Goal: Find specific page/section: Find specific page/section

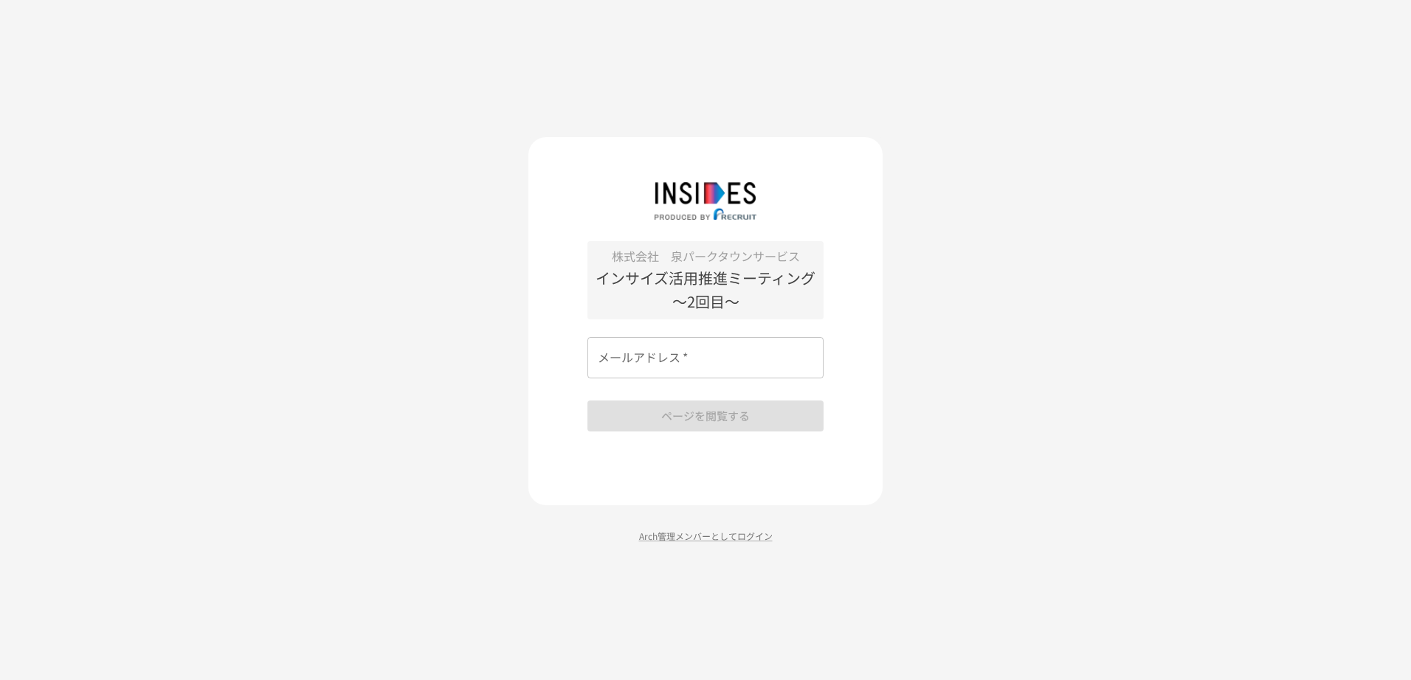
click at [648, 380] on div "株式会社　泉パークタウンサービス インサイズ活用推進ミーティング　～2回目～ メールアドレス   * メールアドレス   * ページを閲覧する" at bounding box center [705, 336] width 236 height 190
click at [647, 379] on div "株式会社　泉パークタウンサービス インサイズ活用推進ミーティング　～2回目～ メールアドレス   * メールアドレス   * ページを閲覧する" at bounding box center [705, 336] width 236 height 190
drag, startPoint x: 647, startPoint y: 379, endPoint x: 657, endPoint y: 344, distance: 36.7
click at [657, 344] on div "メールアドレス   * メールアドレス   *" at bounding box center [705, 357] width 236 height 41
type input "*"
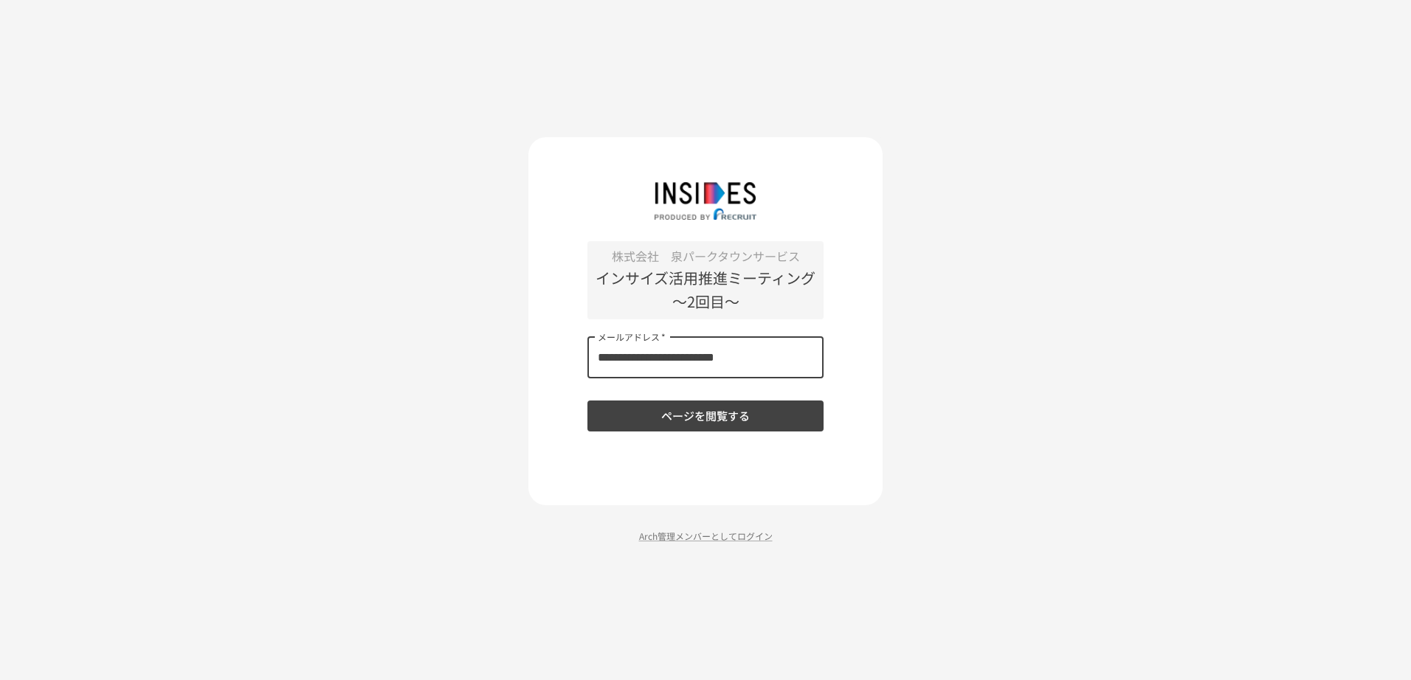
type input "**********"
click at [587, 401] on button "ページを閲覧する" at bounding box center [705, 416] width 236 height 31
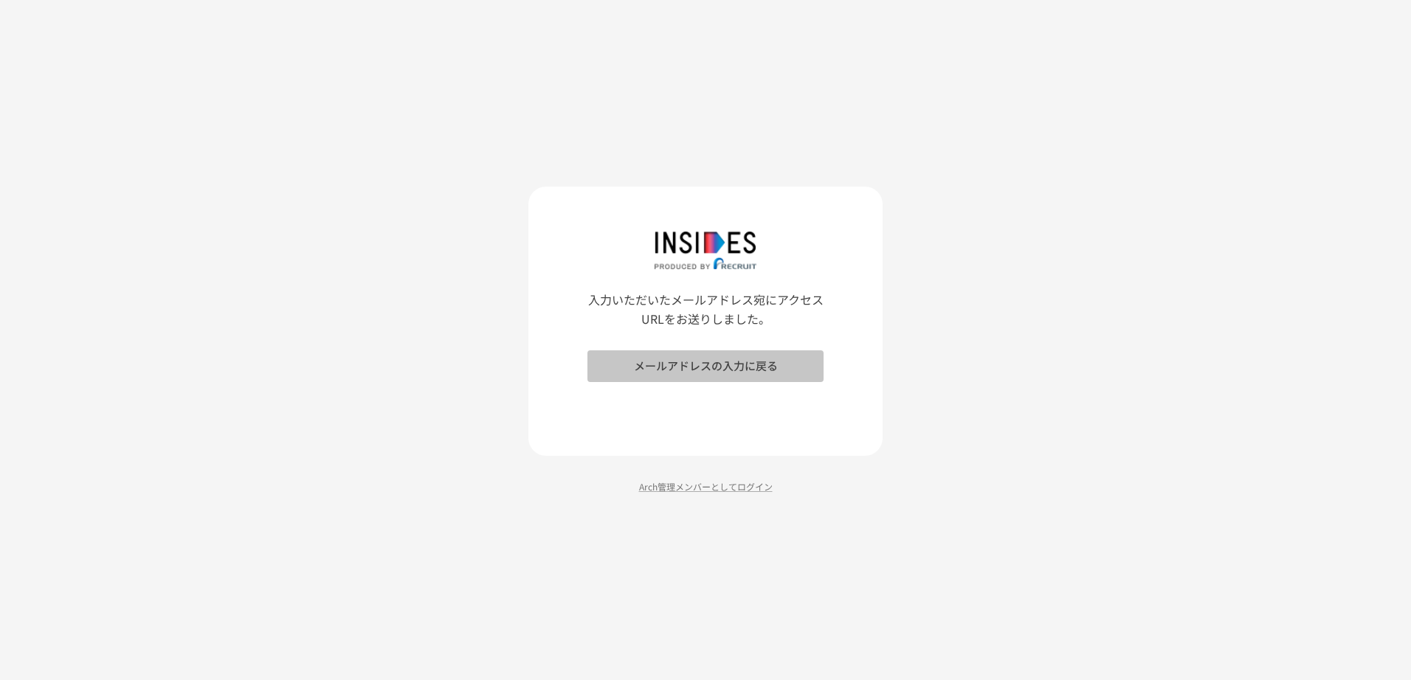
click at [715, 365] on button "メールアドレスの入力に戻る" at bounding box center [705, 366] width 236 height 31
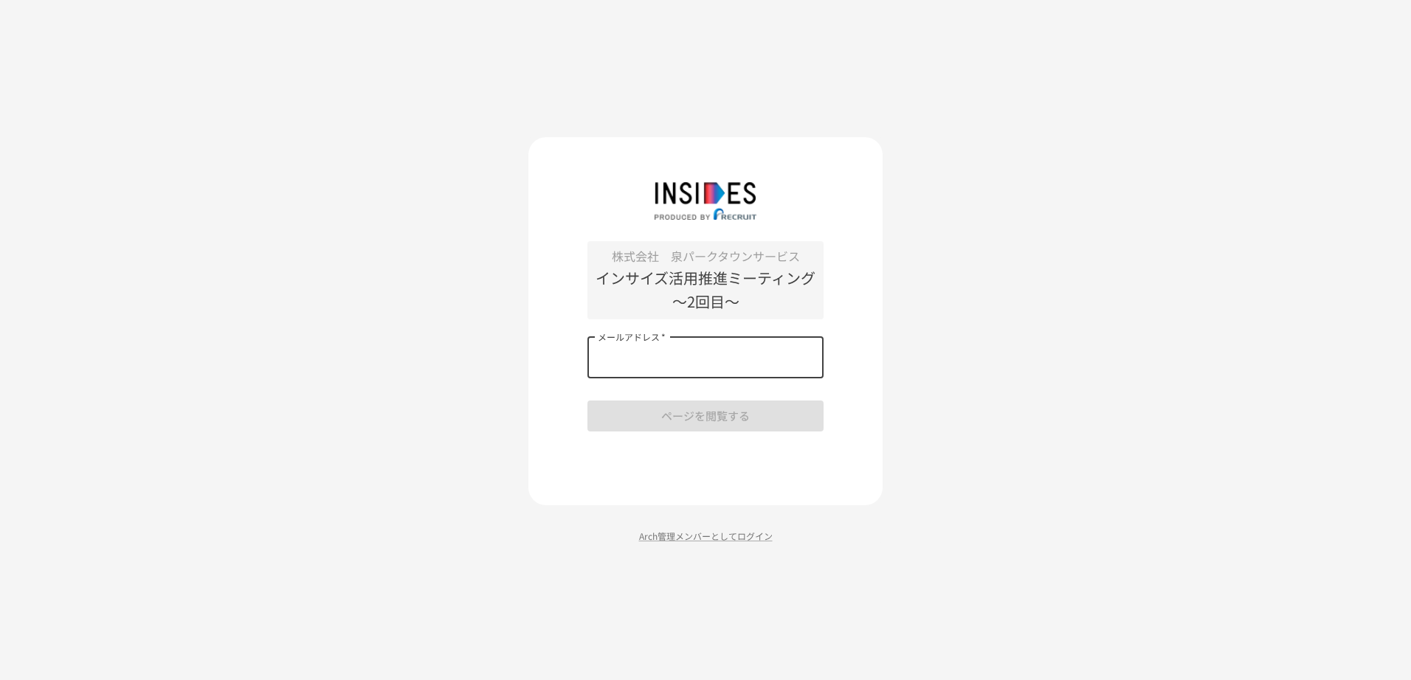
click at [691, 366] on input "メールアドレス   *" at bounding box center [705, 357] width 236 height 41
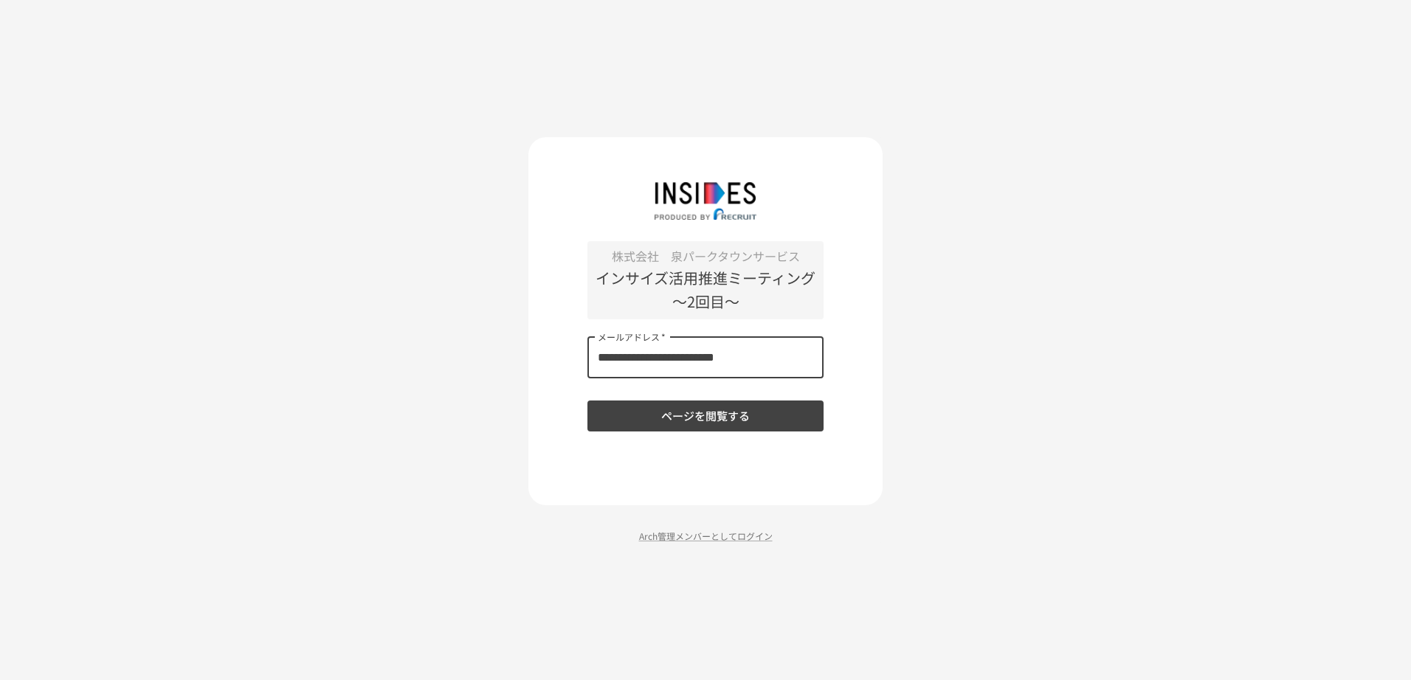
type input "**********"
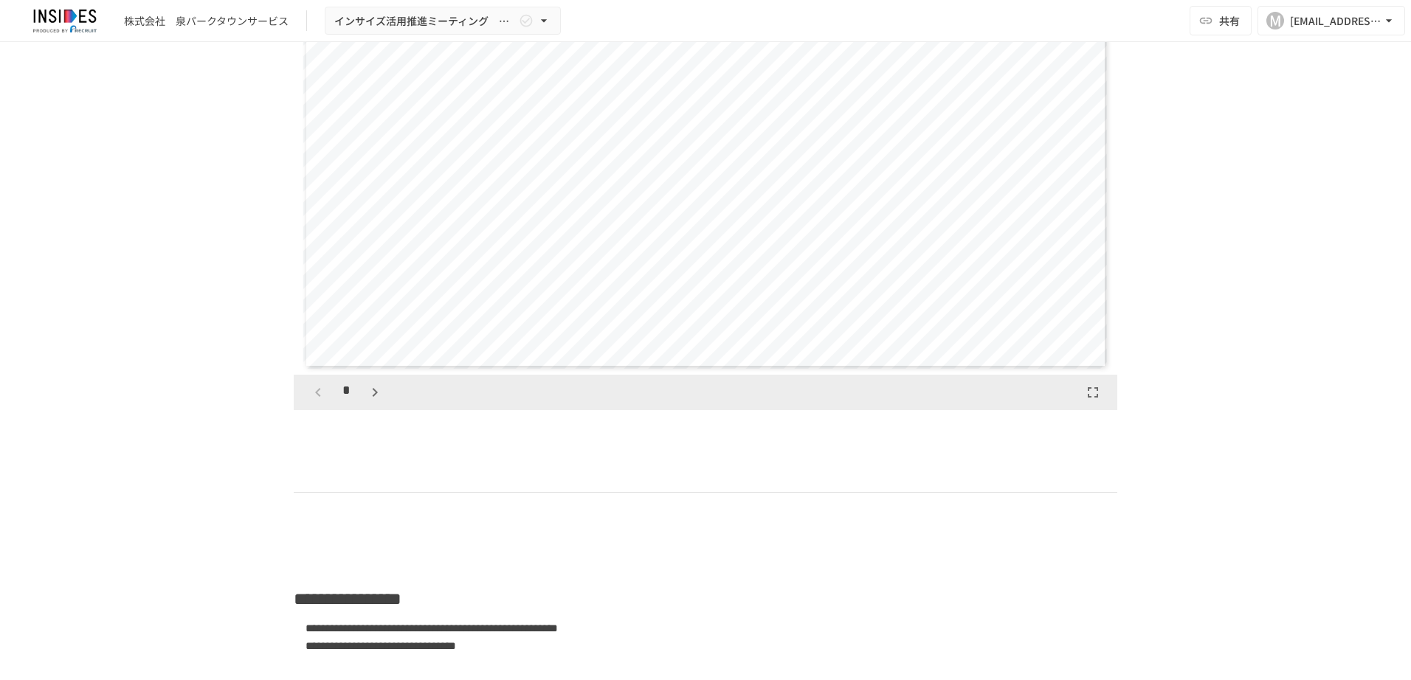
scroll to position [5387, 0]
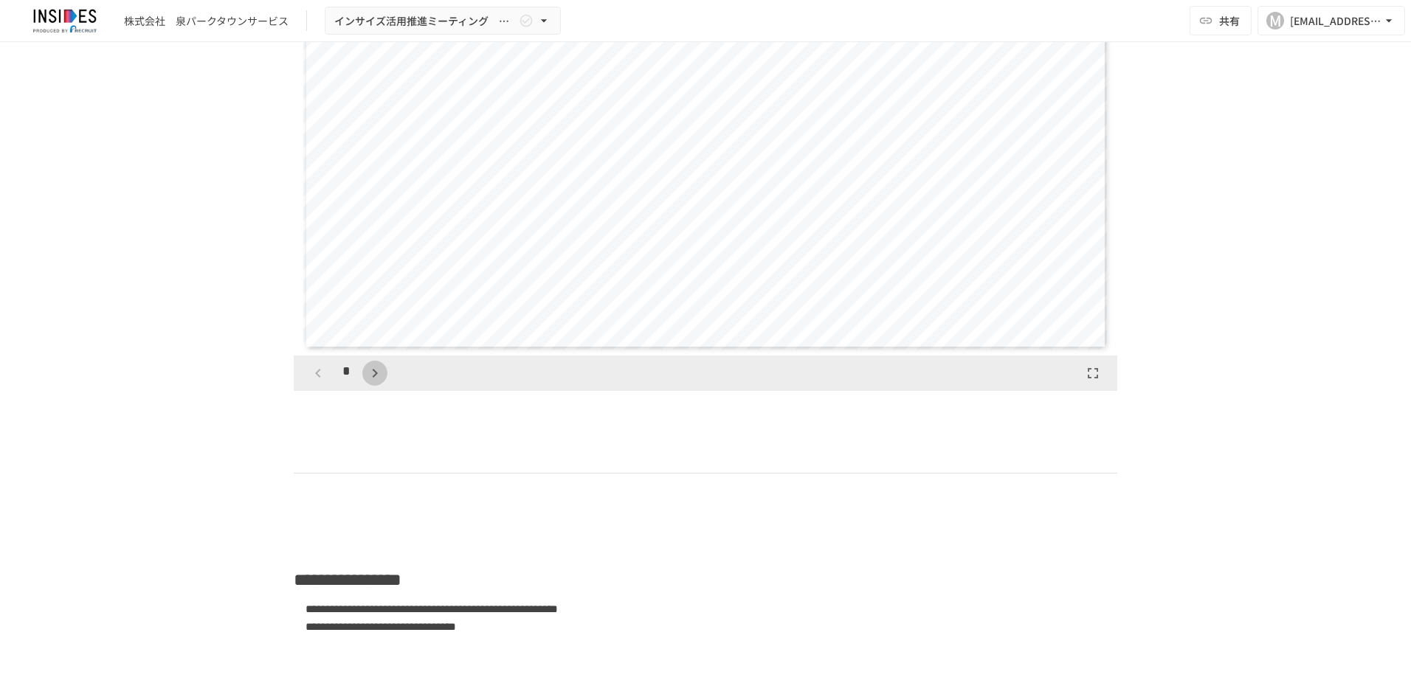
click at [373, 382] on icon "button" at bounding box center [375, 374] width 18 height 18
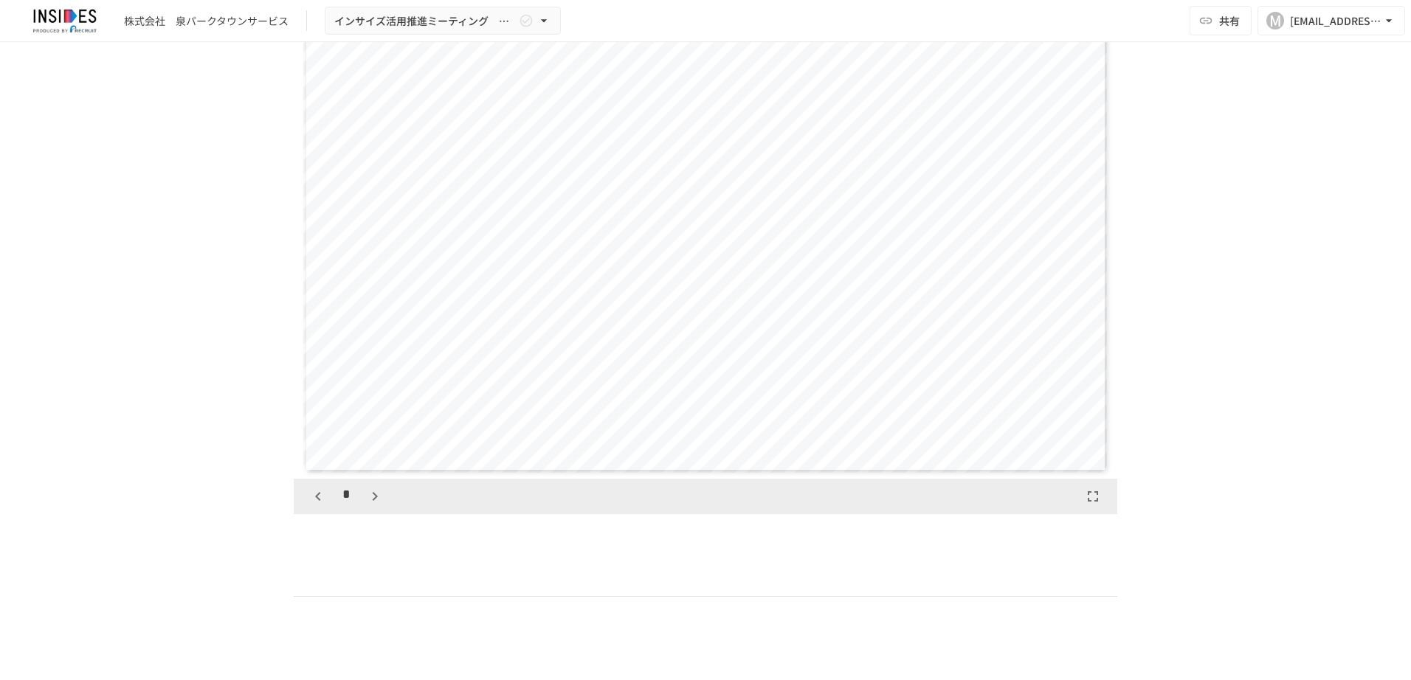
scroll to position [5239, 0]
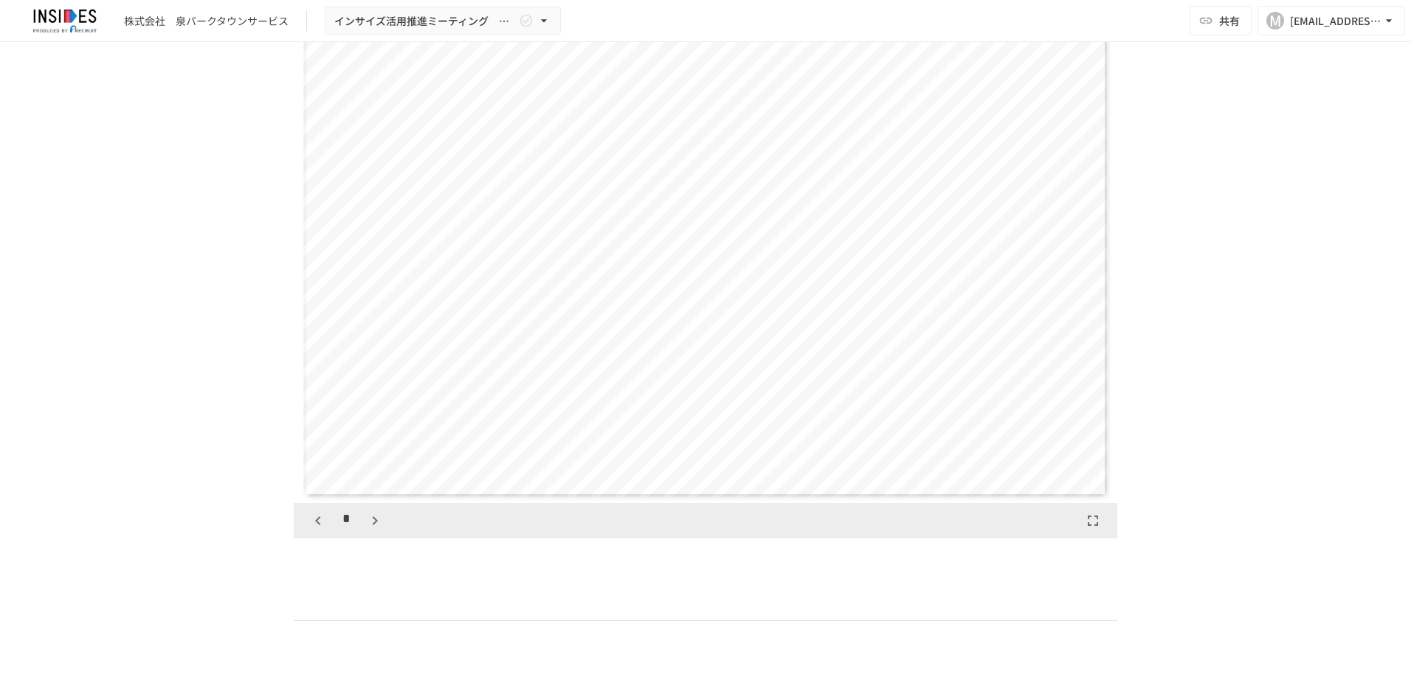
click at [369, 530] on icon "button" at bounding box center [375, 521] width 18 height 18
click at [380, 534] on button "button" at bounding box center [374, 520] width 25 height 25
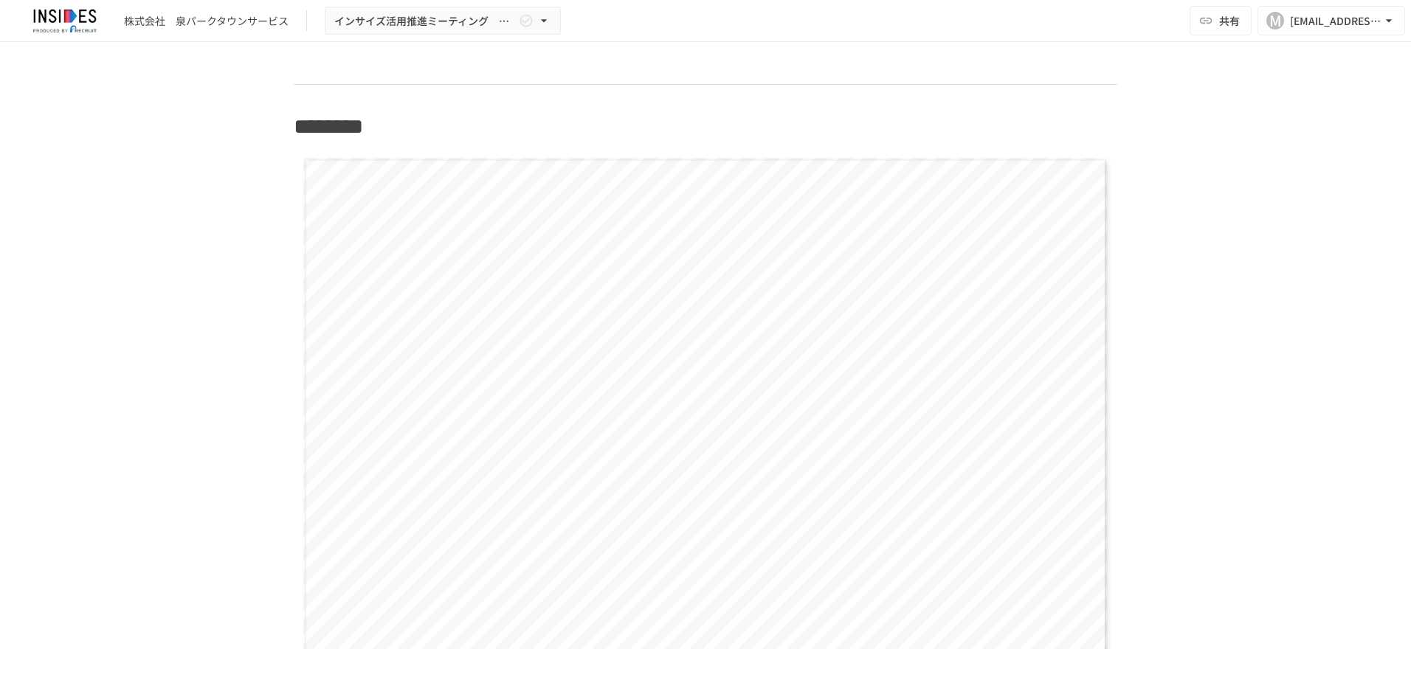
scroll to position [5018, 0]
drag, startPoint x: 790, startPoint y: 284, endPoint x: 760, endPoint y: 289, distance: 29.8
click at [760, 259] on span "**********" at bounding box center [849, 251] width 471 height 15
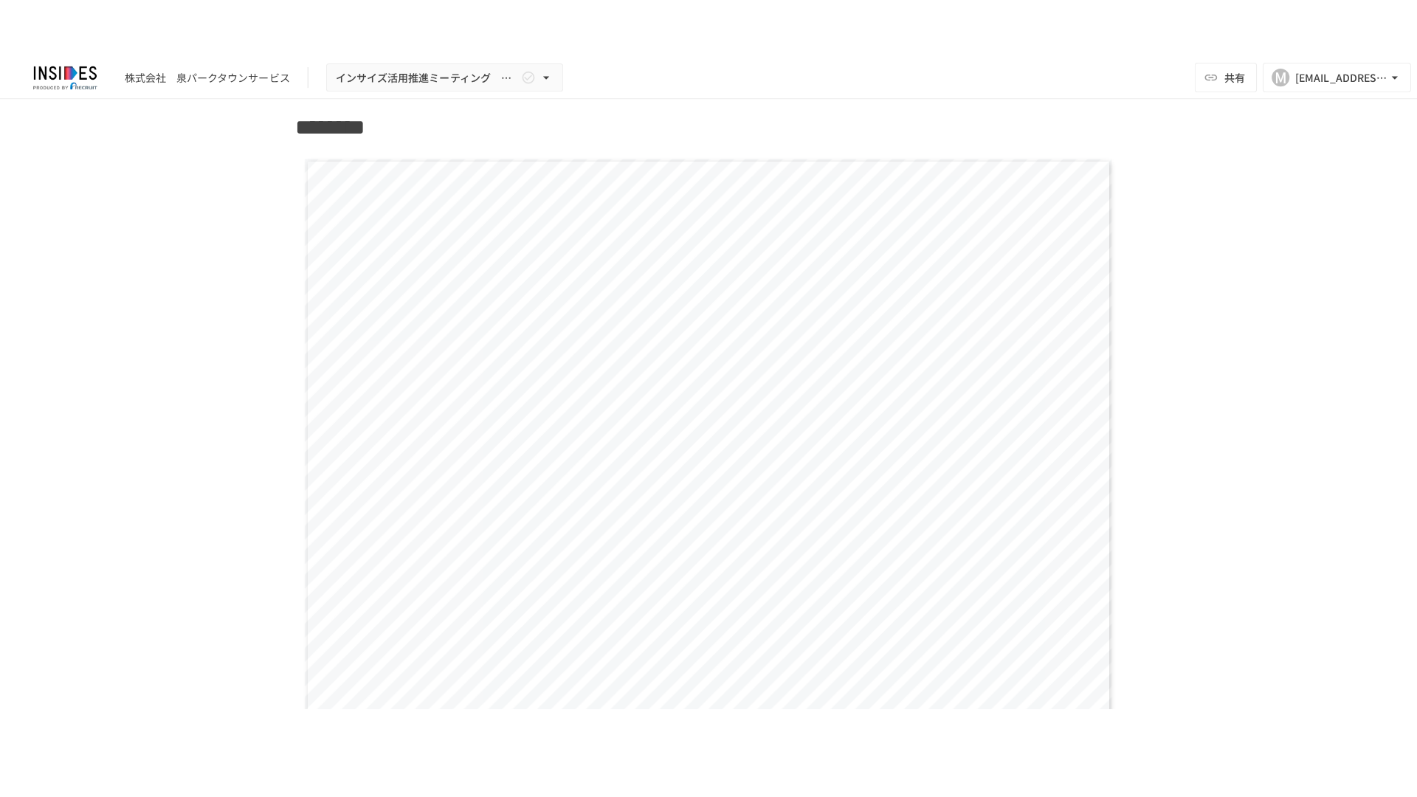
scroll to position [5166, 0]
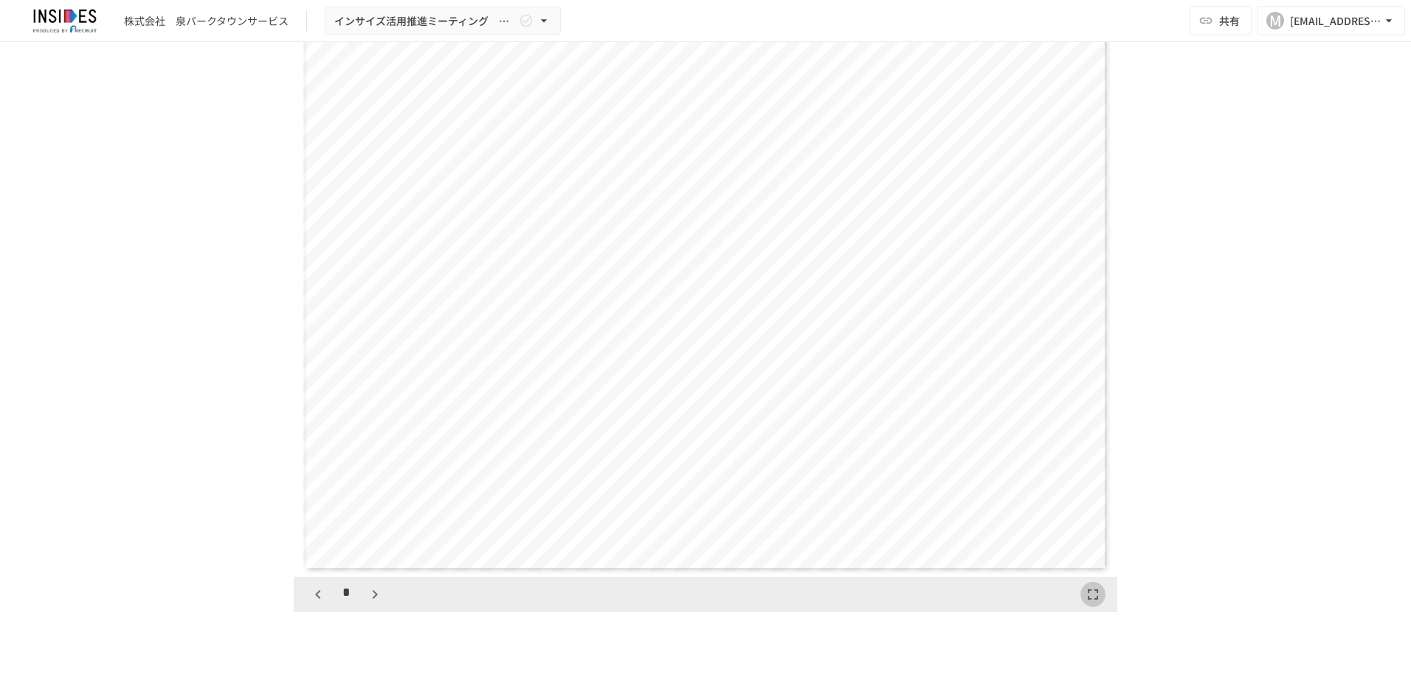
click at [1088, 600] on icon "button" at bounding box center [1093, 595] width 10 height 10
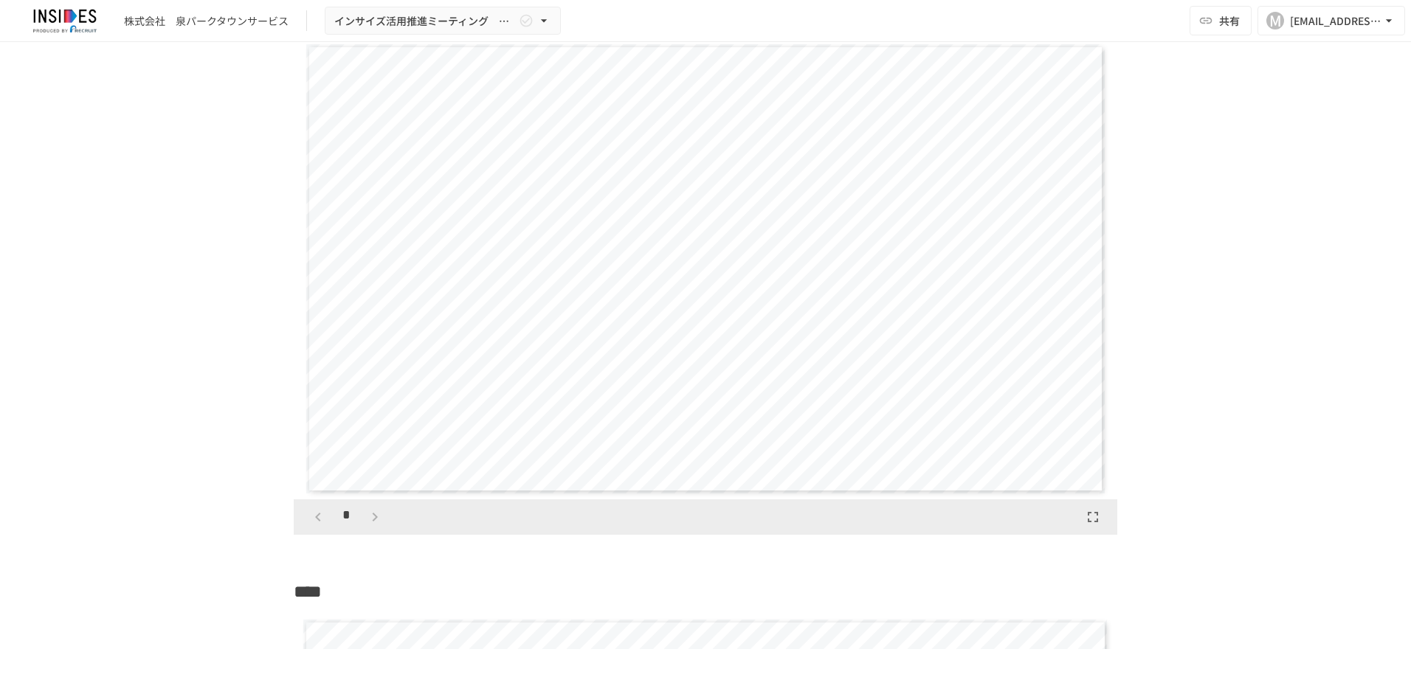
scroll to position [6213, 0]
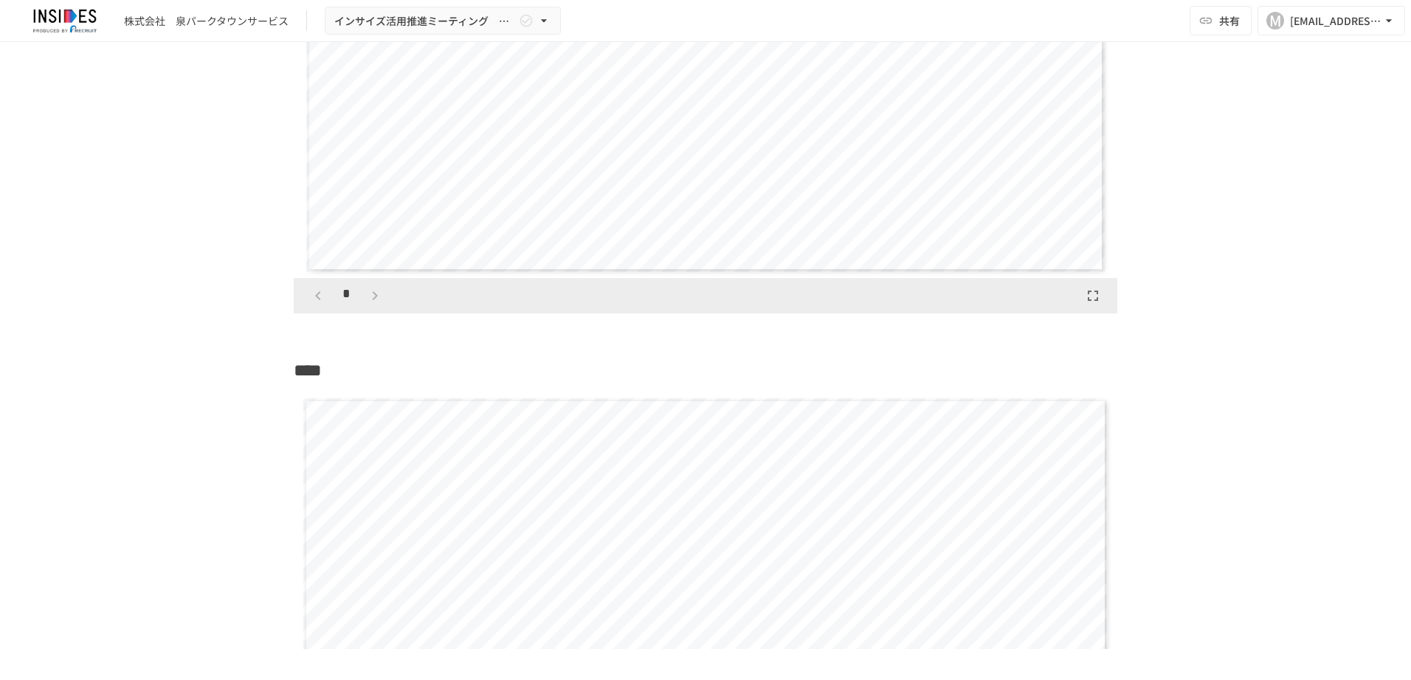
click at [369, 308] on div "*" at bounding box center [347, 295] width 82 height 25
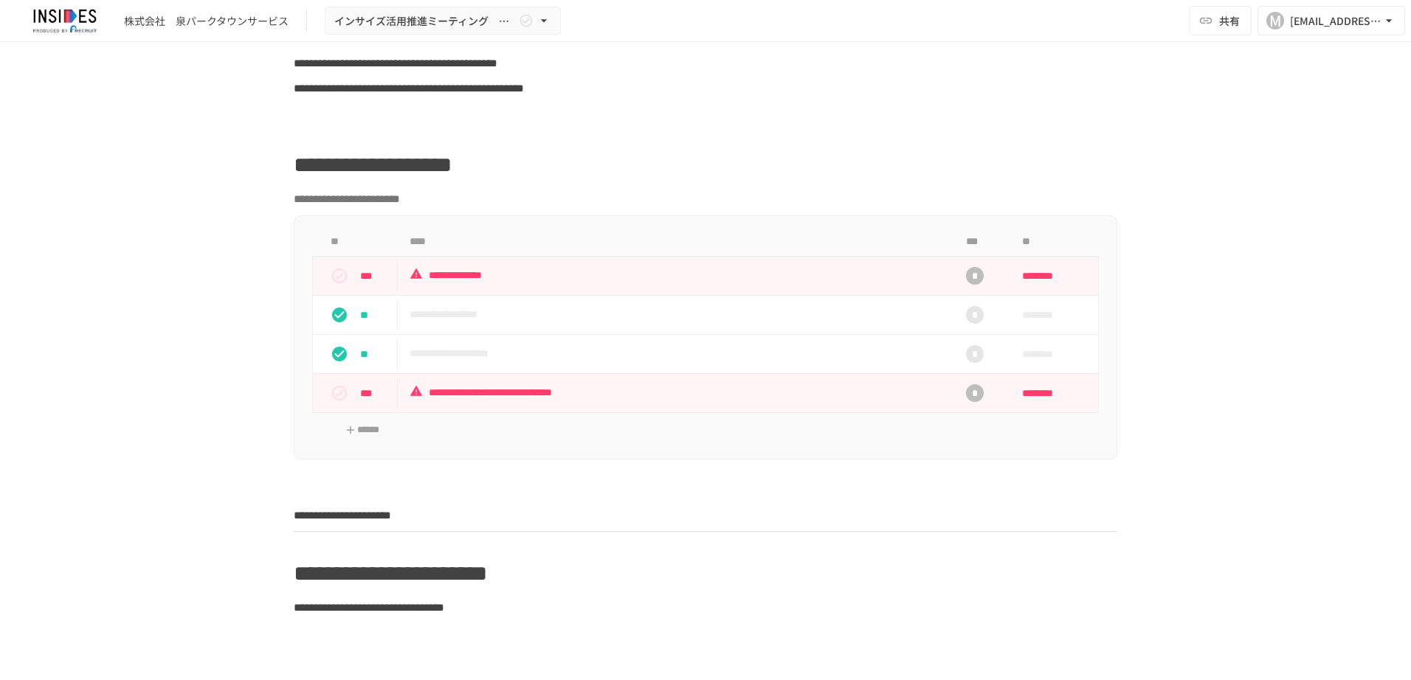
scroll to position [383, 0]
